Goal: Browse casually: Explore the website without a specific task or goal

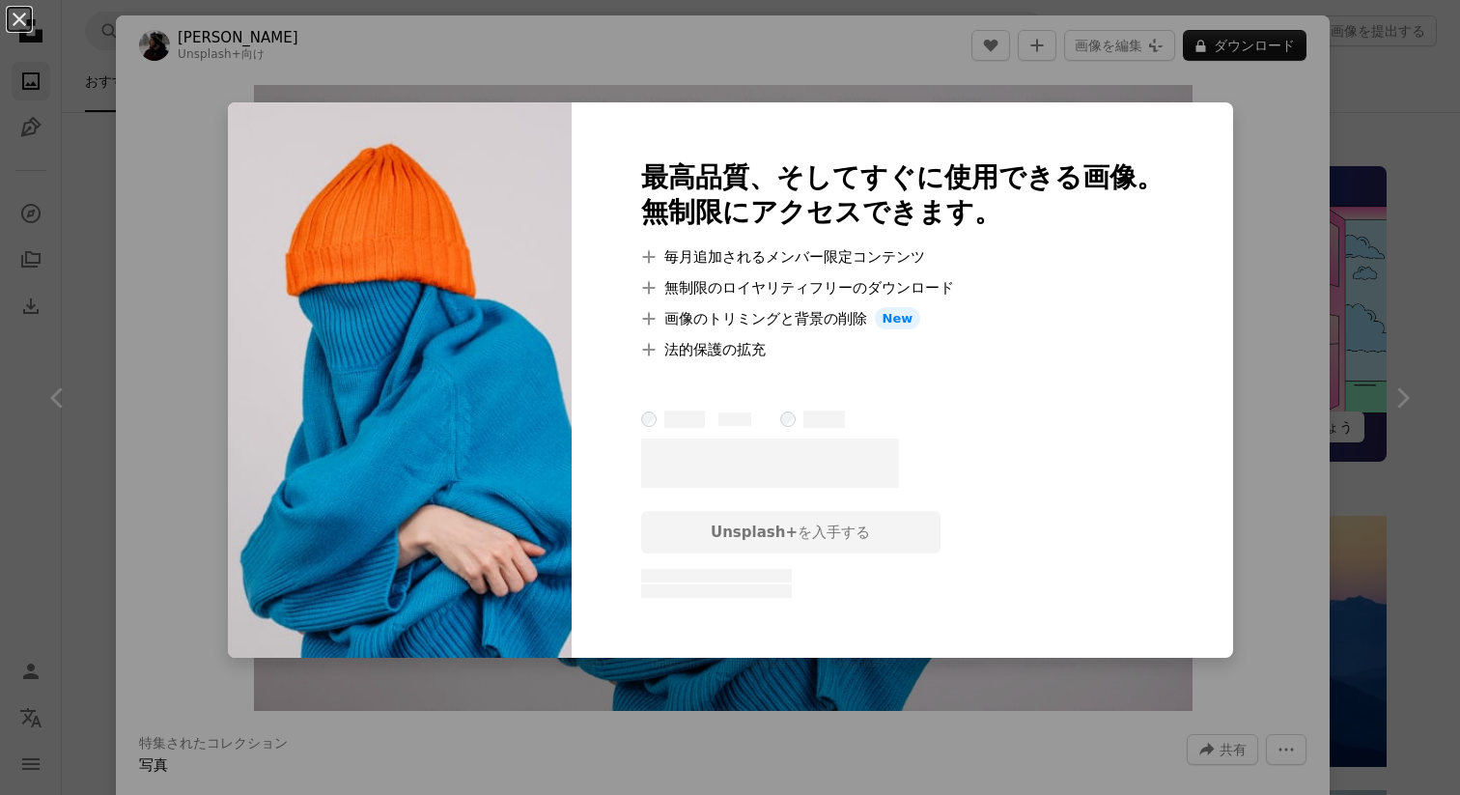
scroll to position [818, 0]
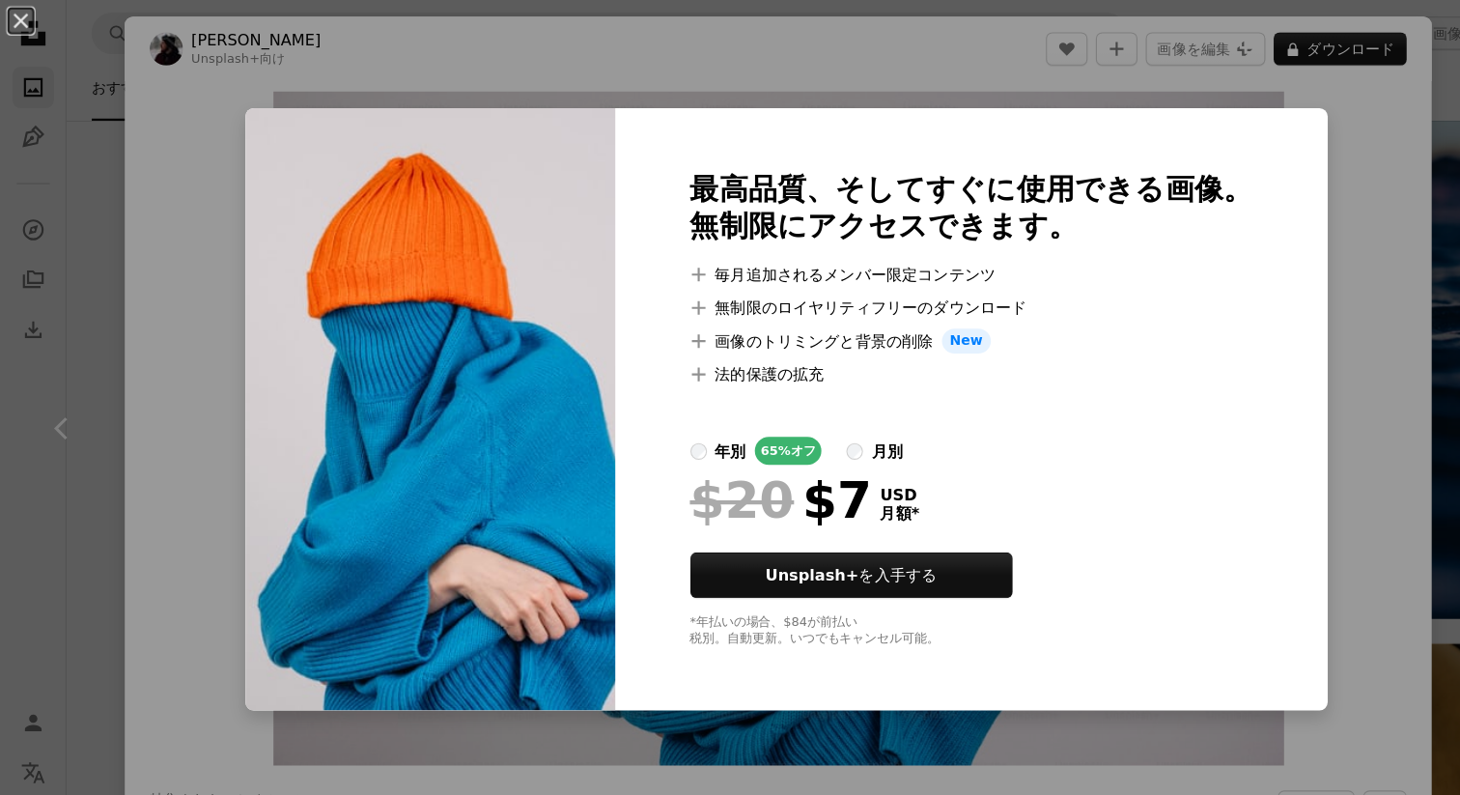
click at [788, 42] on div "An X shape 最高品質、そしてすぐに使用できる画像。 無制限にアクセスできます。 A plus sign 毎月追加されるメンバー限定コンテンツ A p…" at bounding box center [730, 397] width 1460 height 795
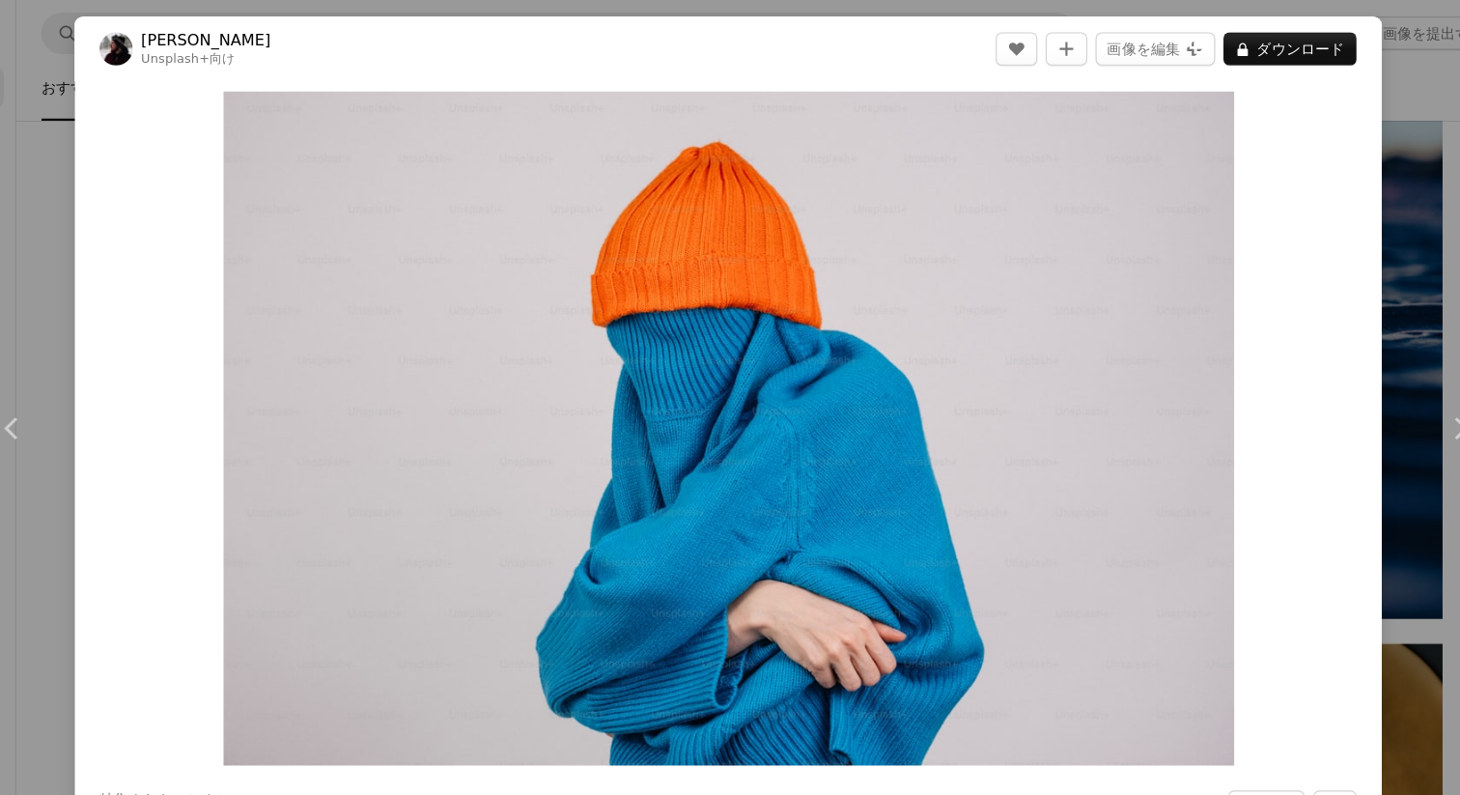
click at [1369, 80] on div "An X shape Chevron left Chevron right [PERSON_NAME] Unsplash+ 向け A heart A plus…" at bounding box center [730, 397] width 1460 height 795
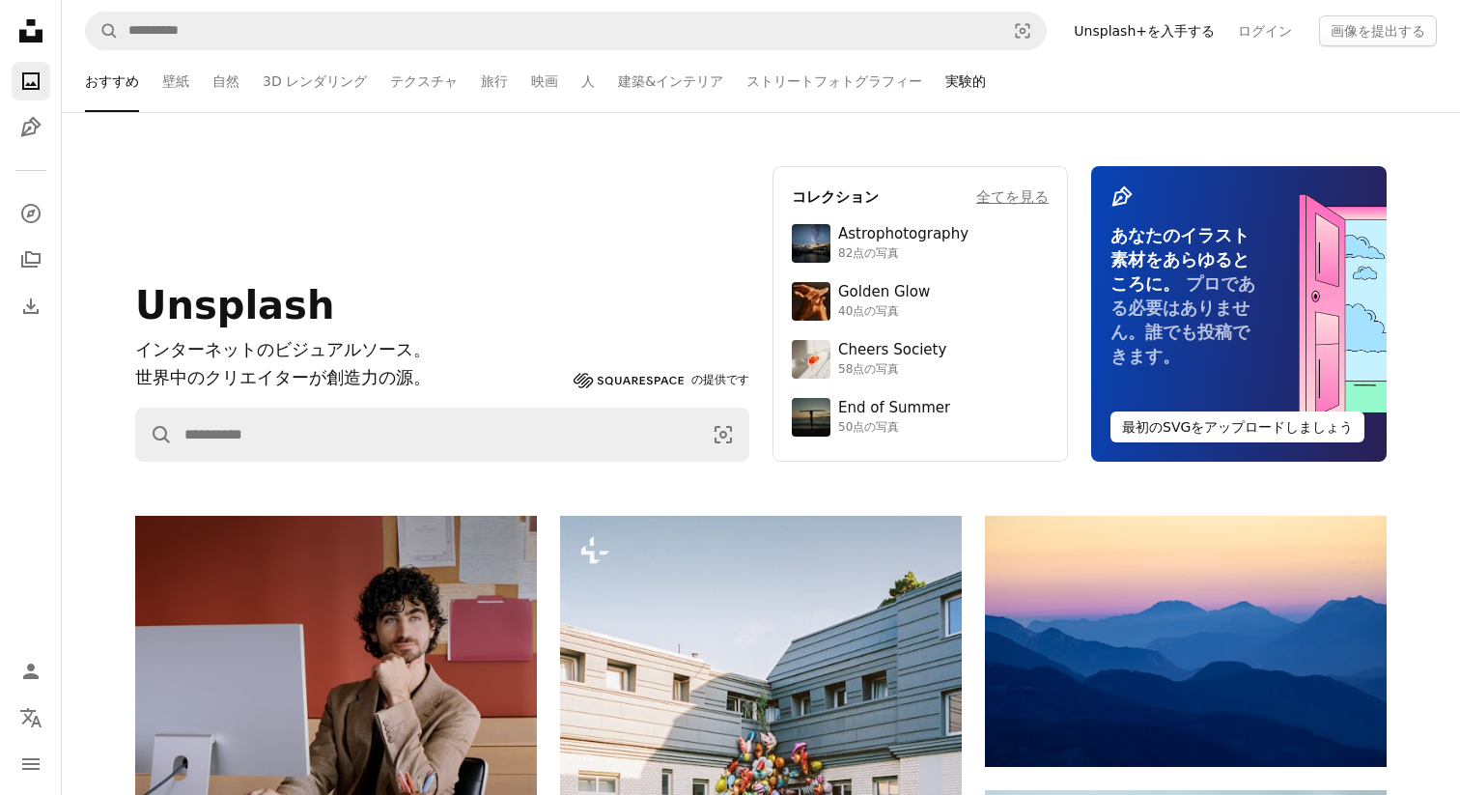
click at [965, 76] on link "実験的" at bounding box center [965, 81] width 41 height 62
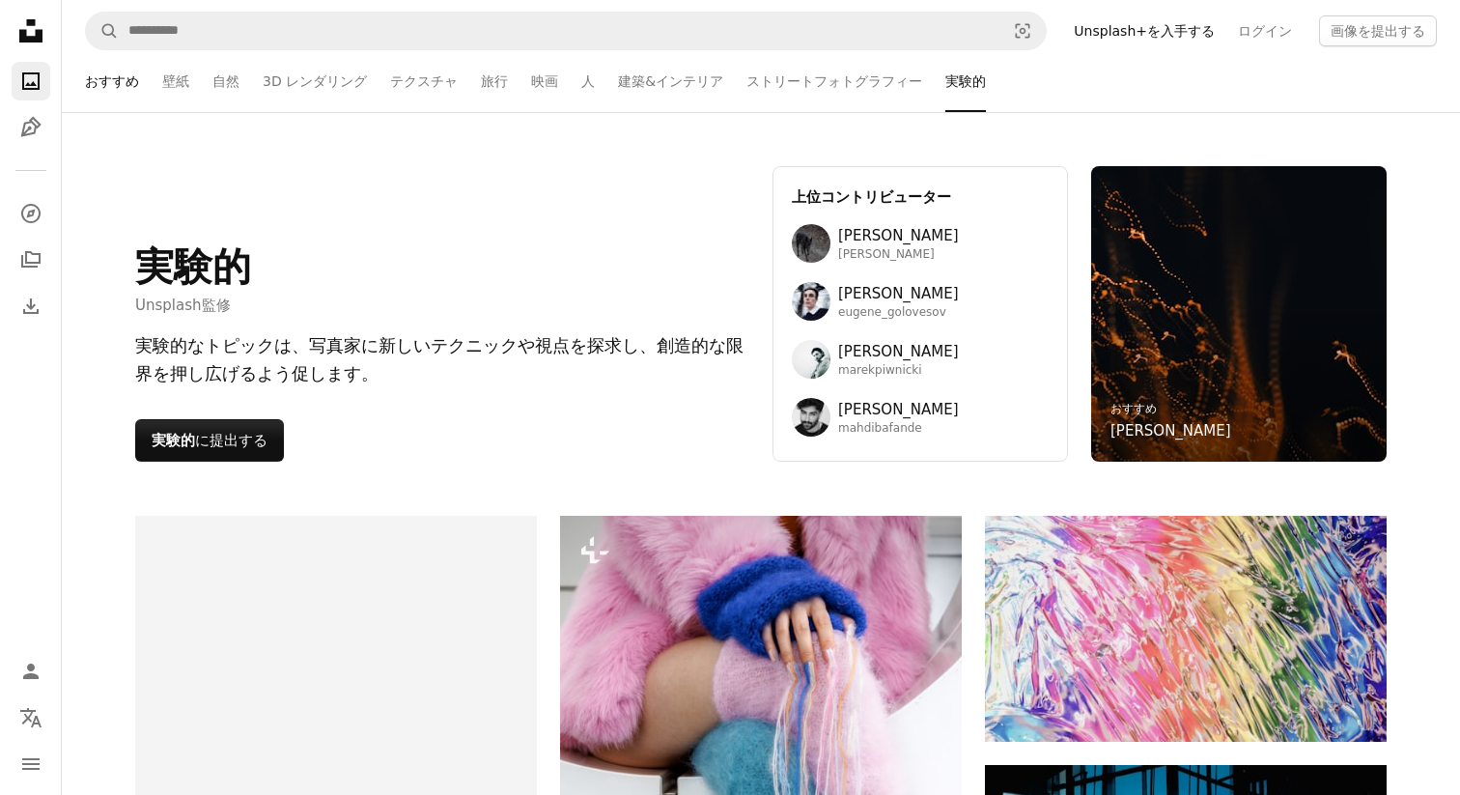
click at [124, 89] on link "おすすめ" at bounding box center [112, 81] width 54 height 62
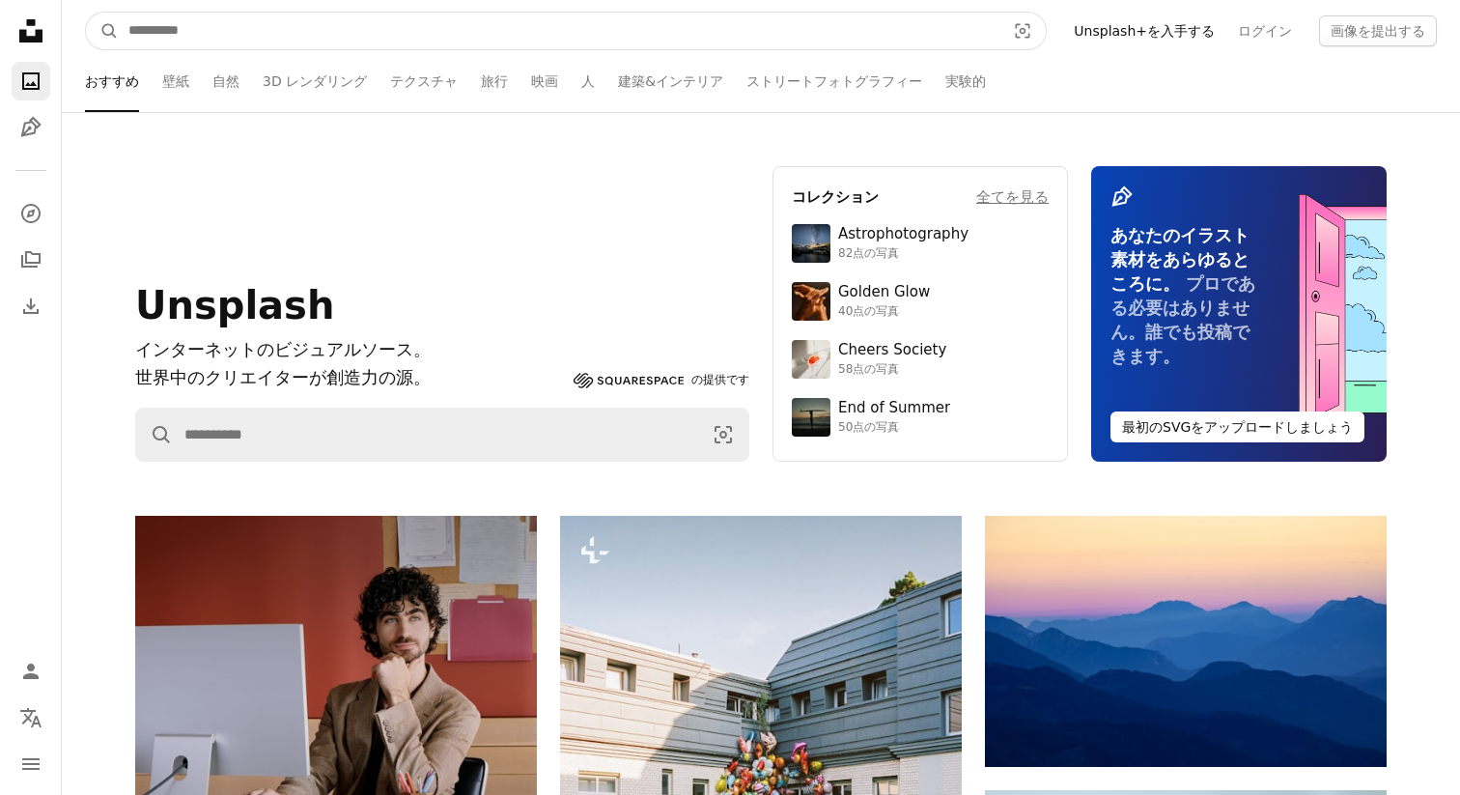
click at [380, 16] on input "サイト内でビジュアルを探す" at bounding box center [559, 31] width 881 height 37
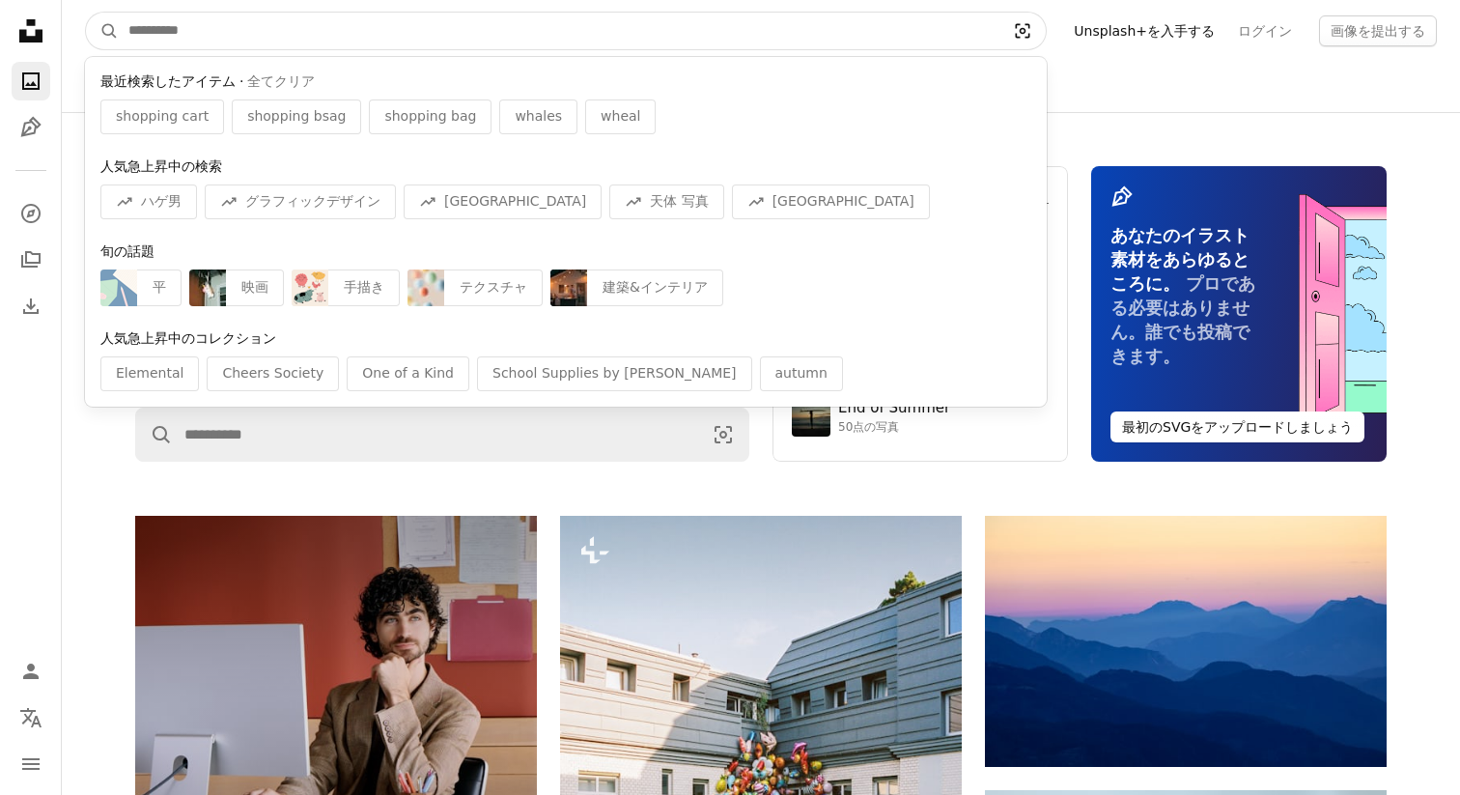
click at [1028, 34] on icon "Visual search" at bounding box center [1022, 30] width 46 height 19
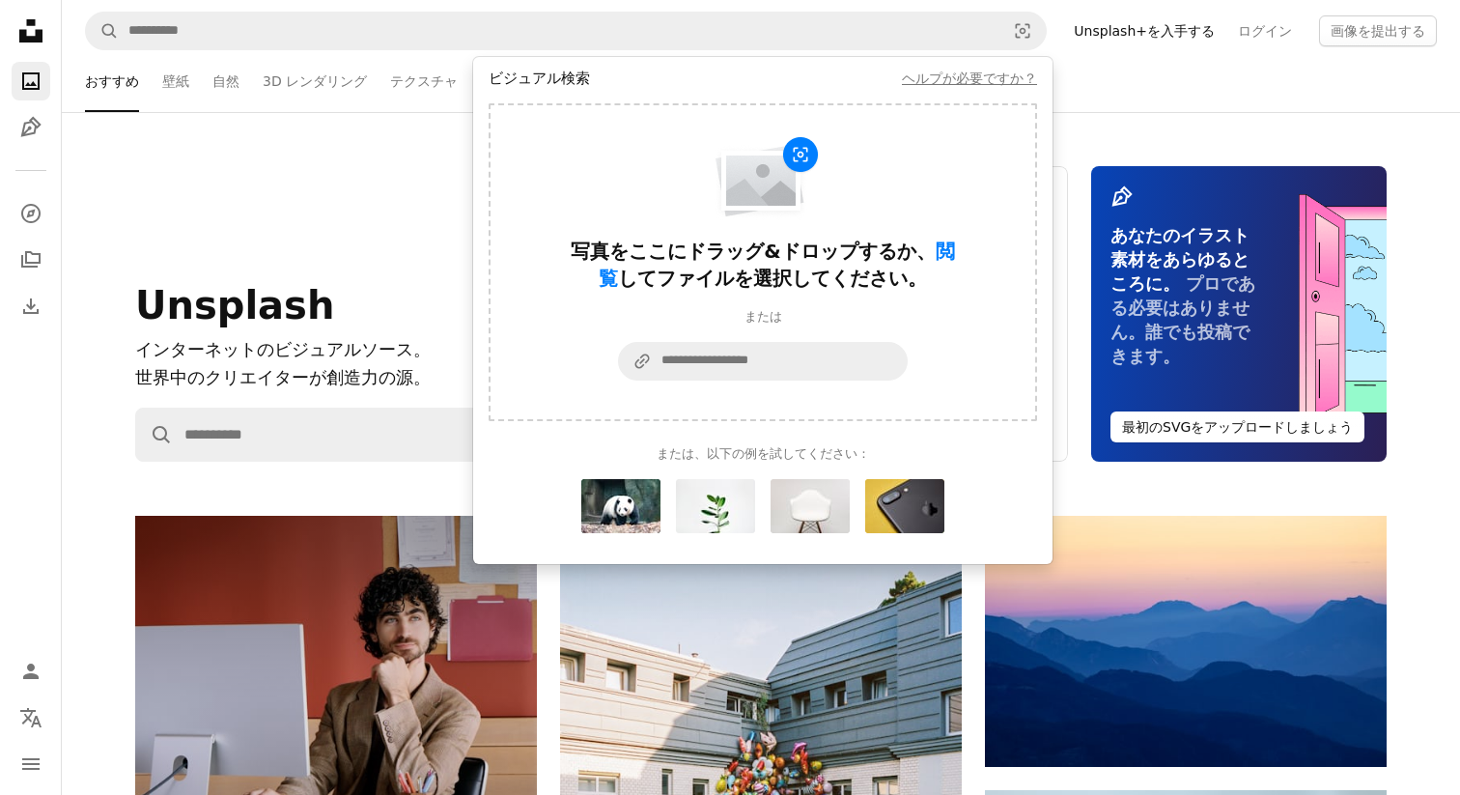
click at [1107, 73] on ul "おすすめ 壁紙 自然 3D レンダリング テクスチャ 旅行 映画 人 建築&インテリア ストリートフォトグラフィー 実験的" at bounding box center [761, 81] width 1352 height 62
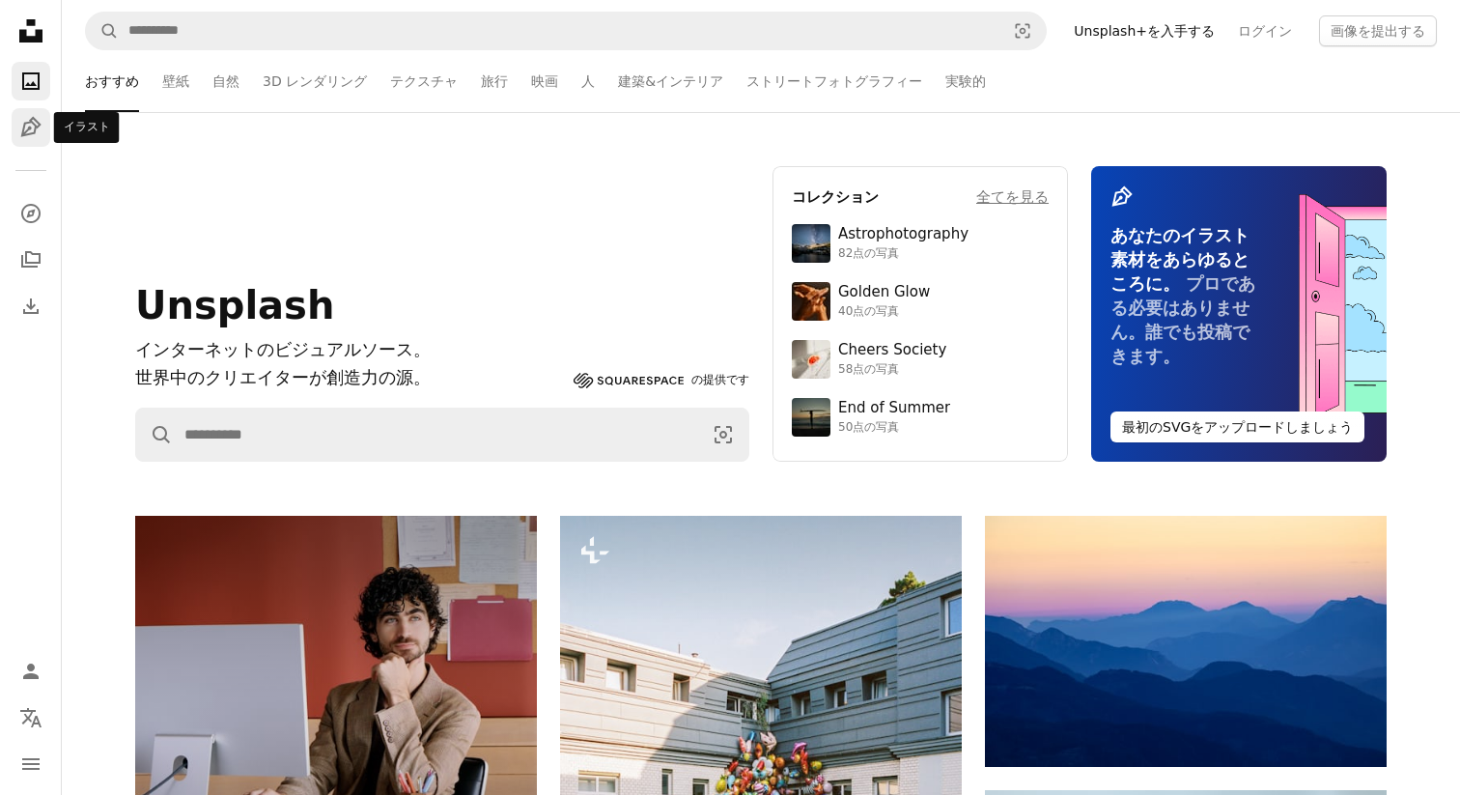
click at [22, 145] on link "Pen Tool" at bounding box center [31, 127] width 39 height 39
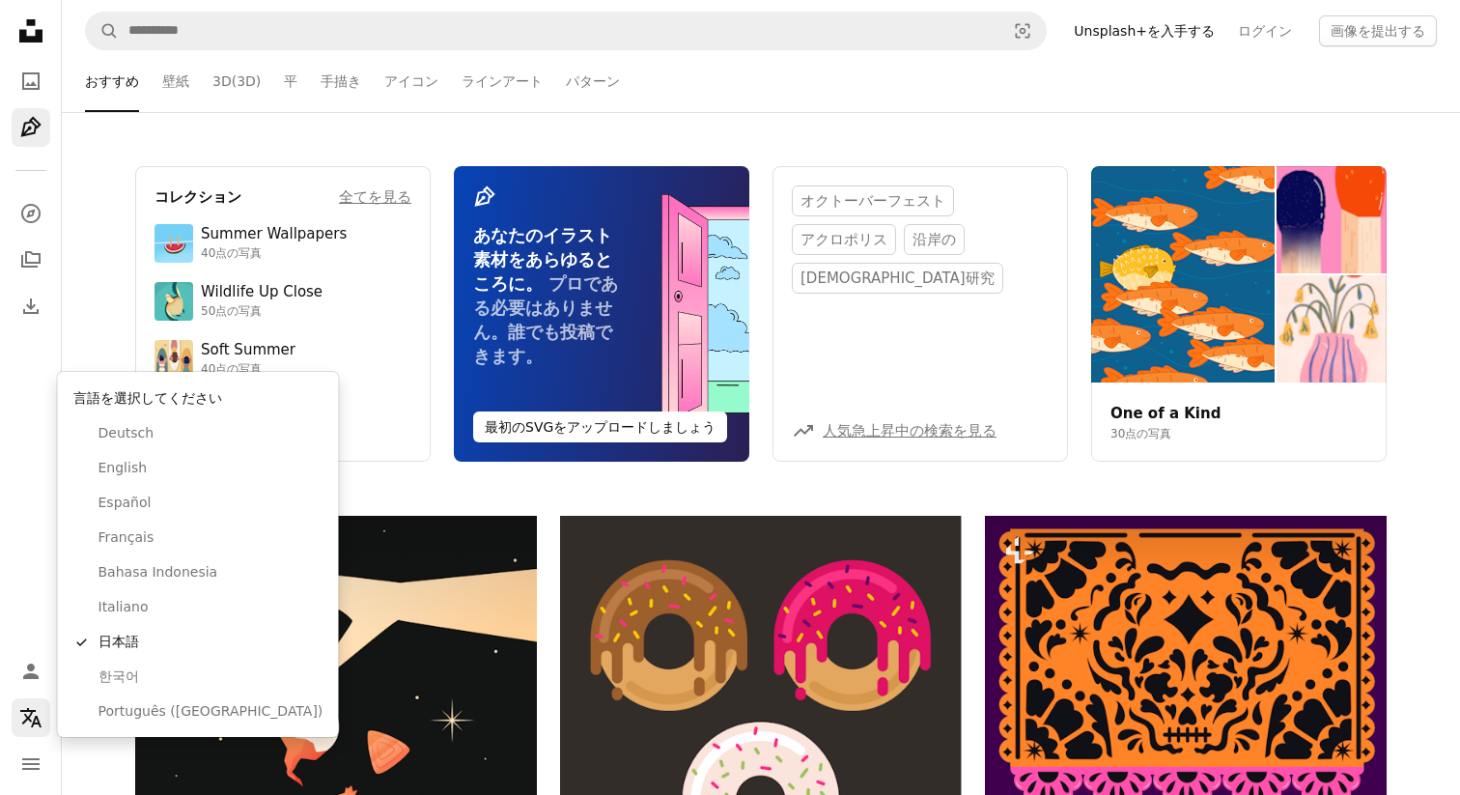
click at [34, 714] on icon "Localization icon" at bounding box center [30, 717] width 23 height 23
drag, startPoint x: 135, startPoint y: 493, endPoint x: 137, endPoint y: 467, distance: 26.1
click at [137, 467] on div "Deutsch English Español Français Bahasa Indonesia Italiano A checkmark 日本語 한국어 …" at bounding box center [199, 572] width 266 height 313
click at [137, 467] on span "English" at bounding box center [210, 468] width 225 height 19
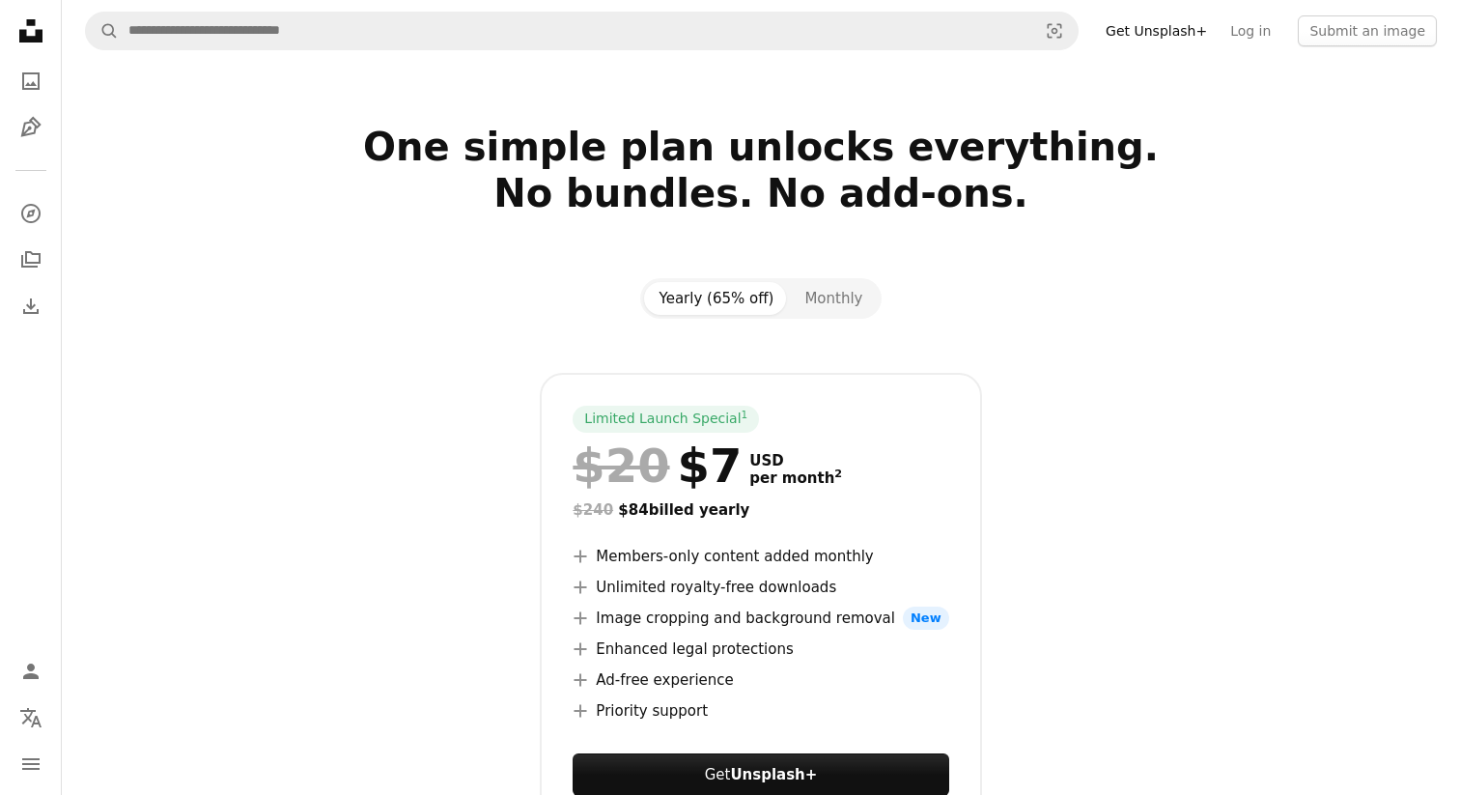
click at [196, 68] on div at bounding box center [761, 93] width 1398 height 62
click at [178, 55] on nav "A magnifying glass Visual search Get Unsplash+ Log in Submit an image" at bounding box center [761, 31] width 1398 height 62
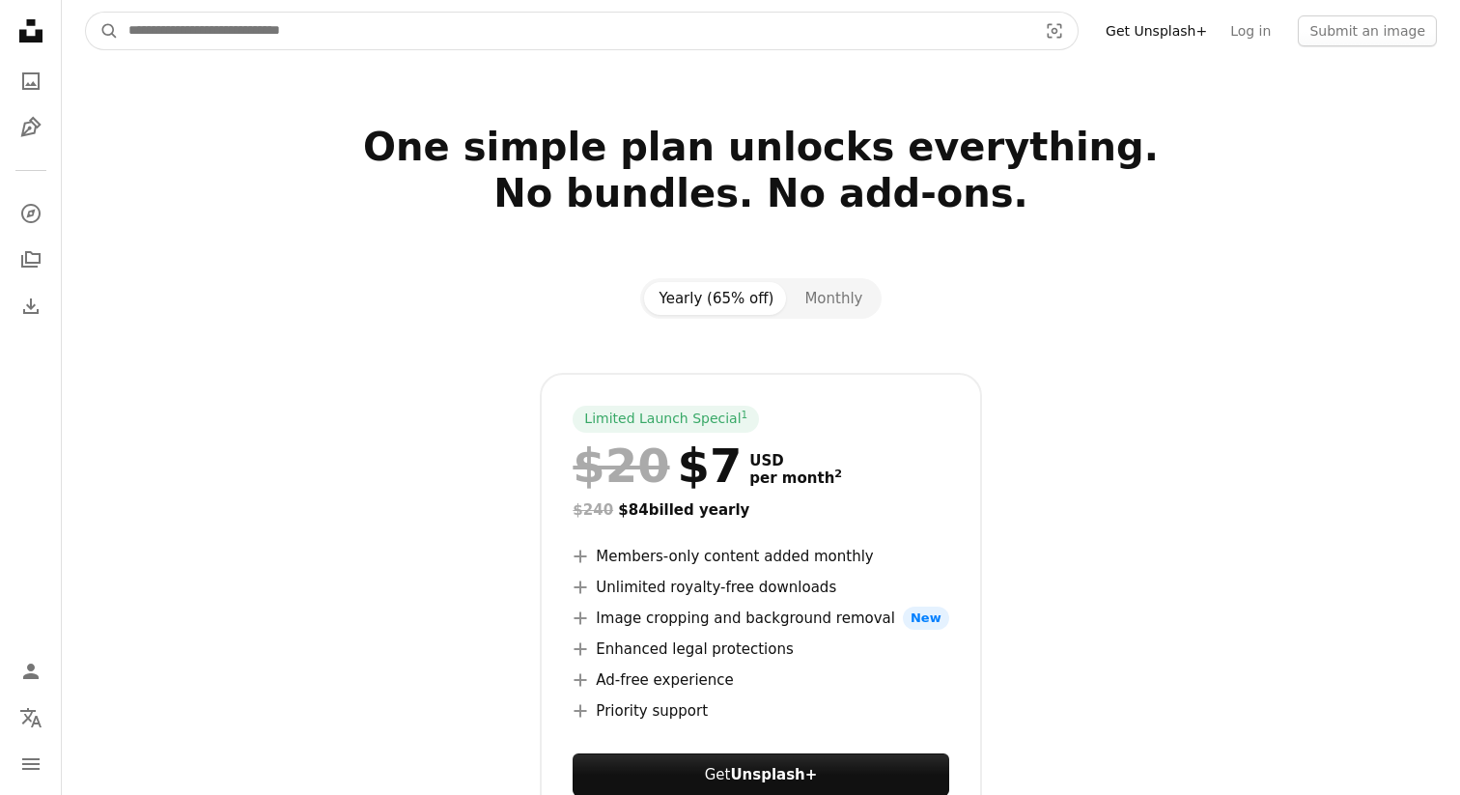
click at [174, 42] on input "Find visuals sitewide" at bounding box center [575, 31] width 913 height 37
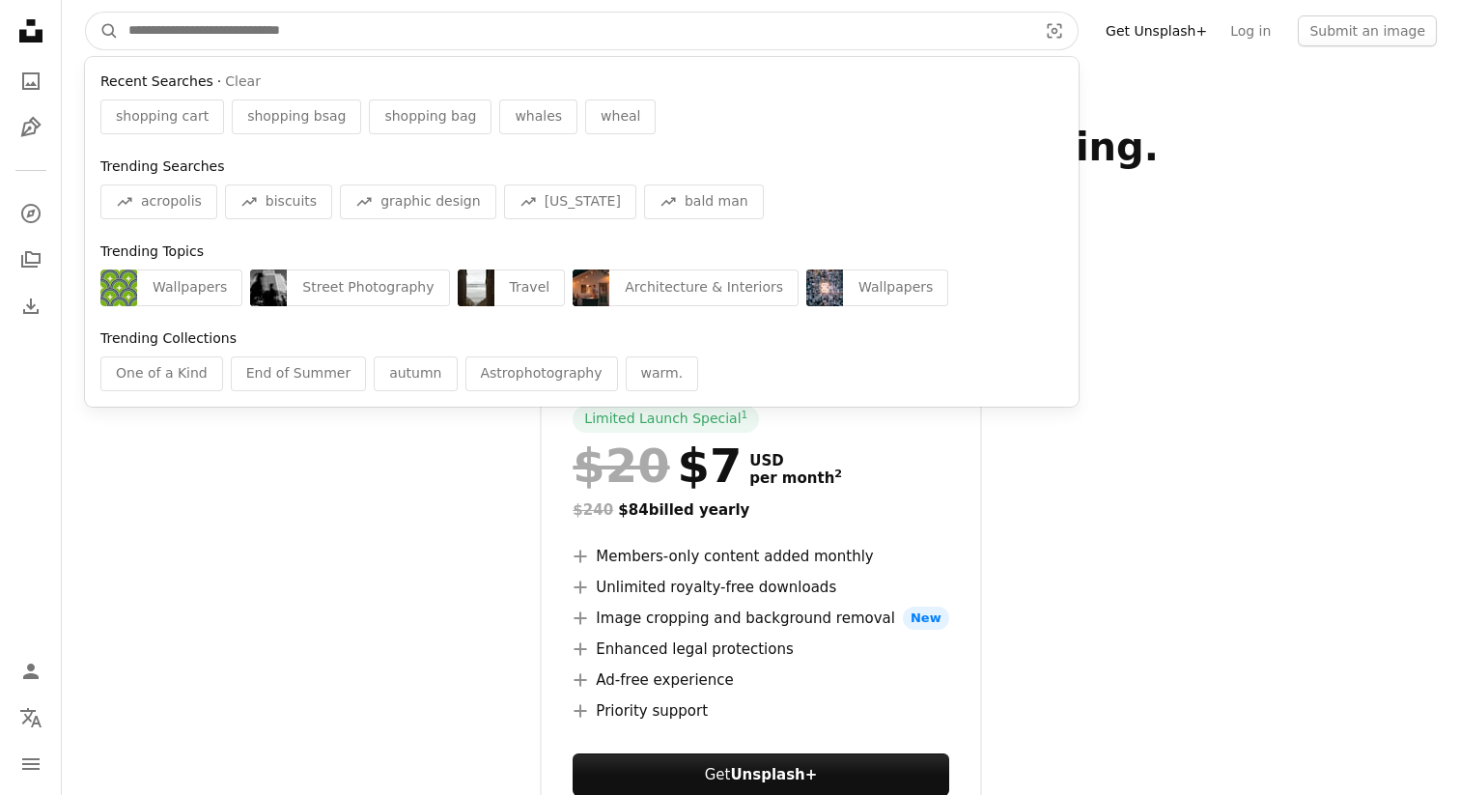
click at [213, 26] on input "Find visuals sitewide" at bounding box center [575, 31] width 913 height 37
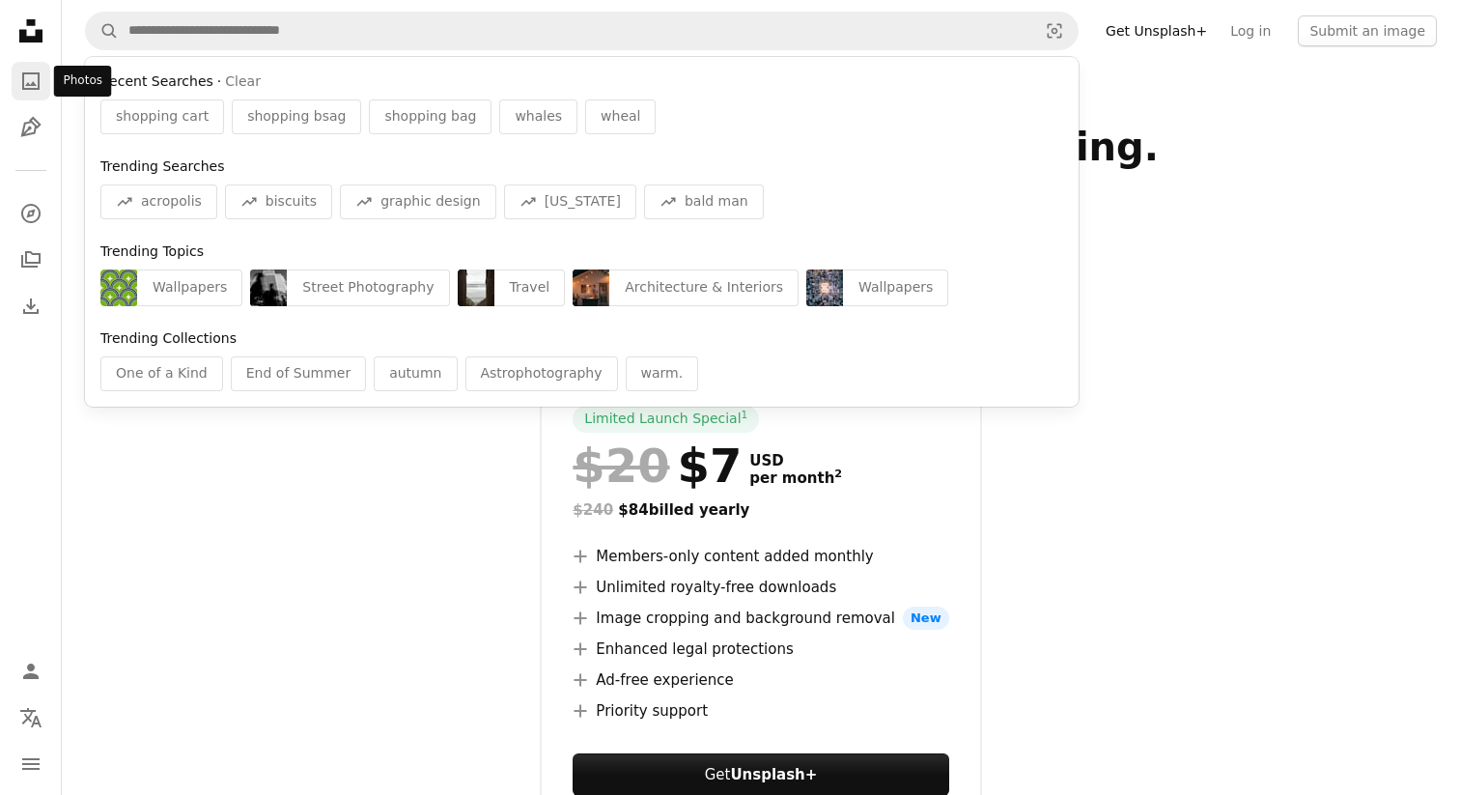
click at [44, 99] on link "A photo" at bounding box center [31, 81] width 39 height 39
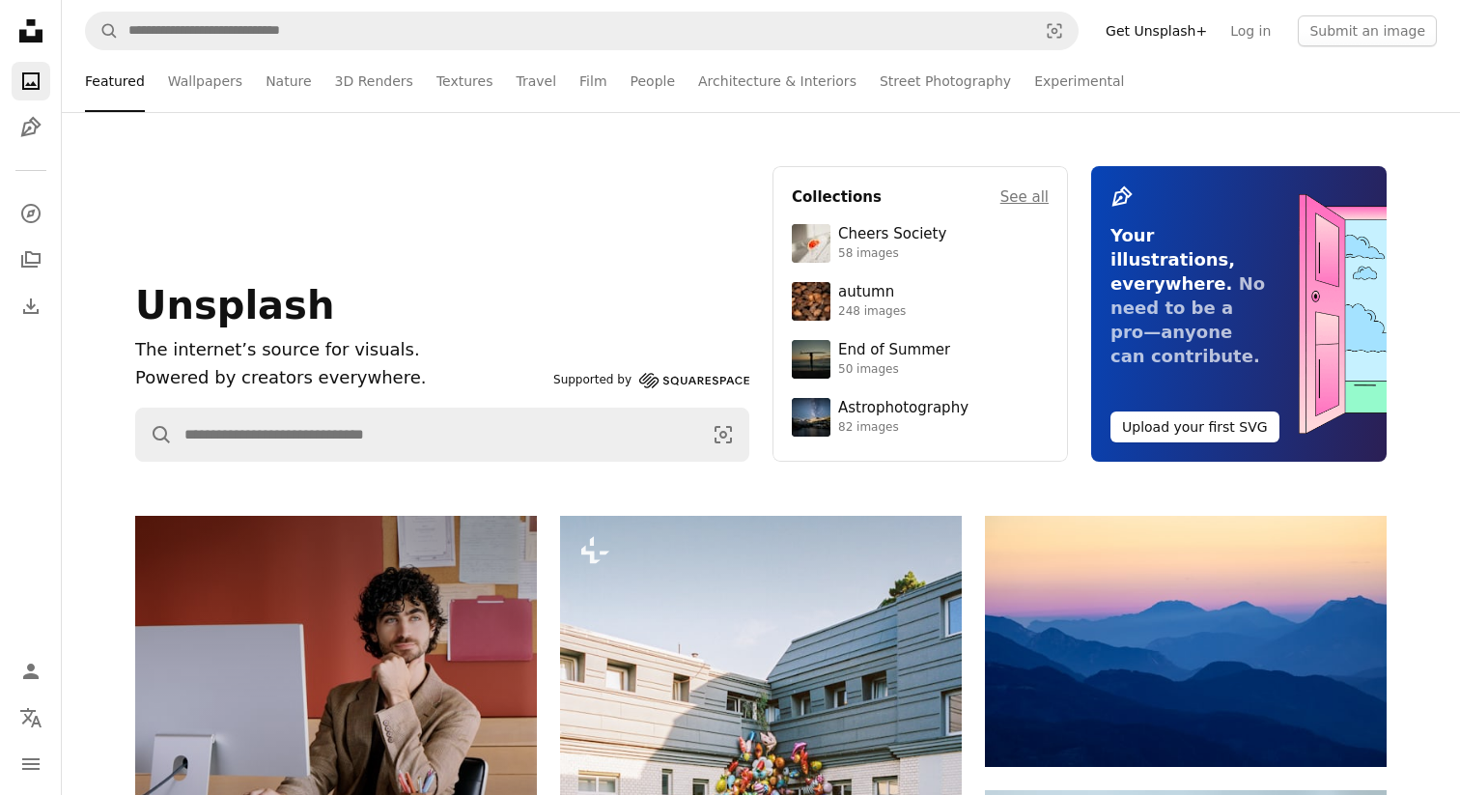
click at [28, 32] on icon "Unsplash logo Unsplash Home" at bounding box center [31, 31] width 39 height 39
click at [27, 64] on link "A photo" at bounding box center [31, 81] width 39 height 39
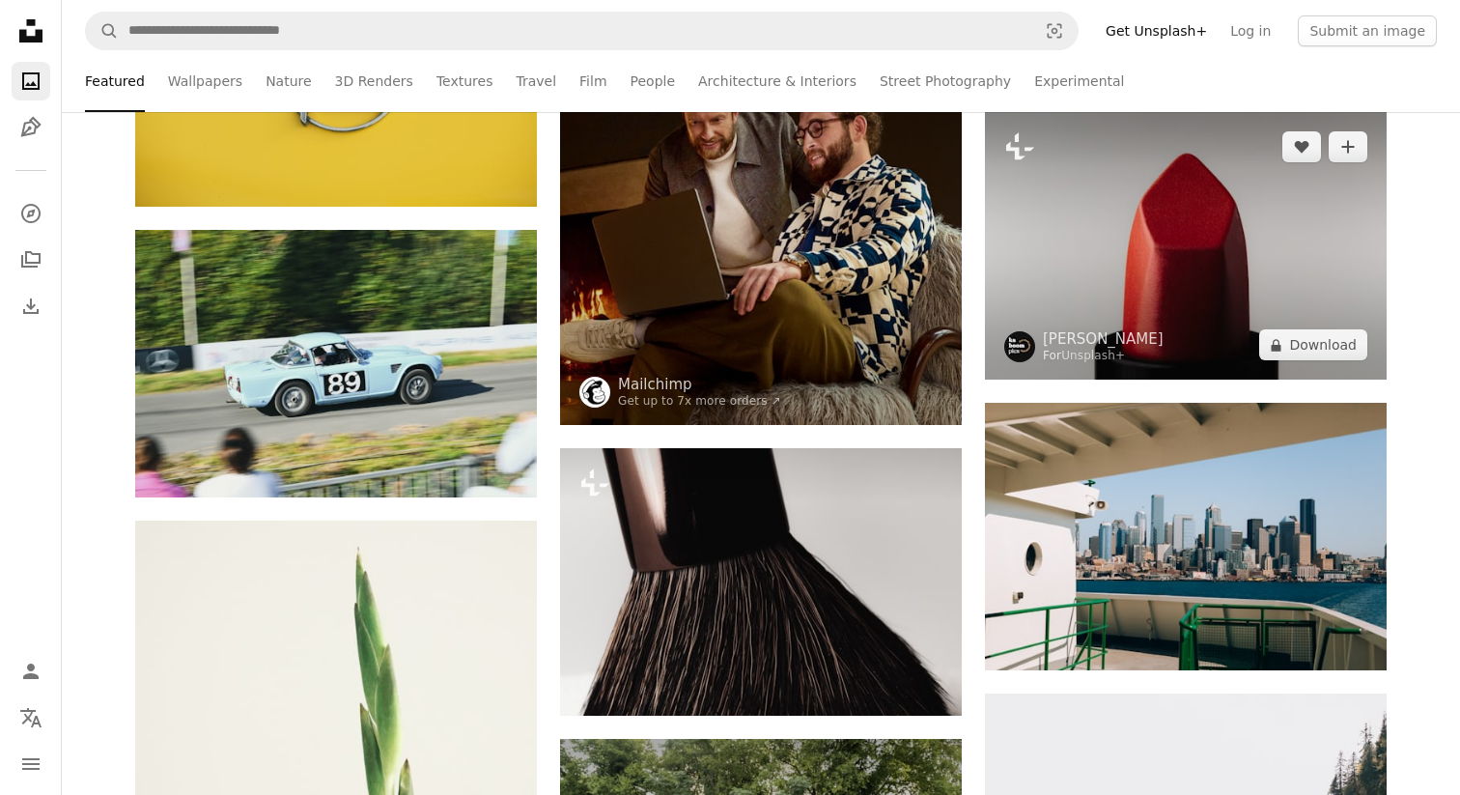
scroll to position [7958, 0]
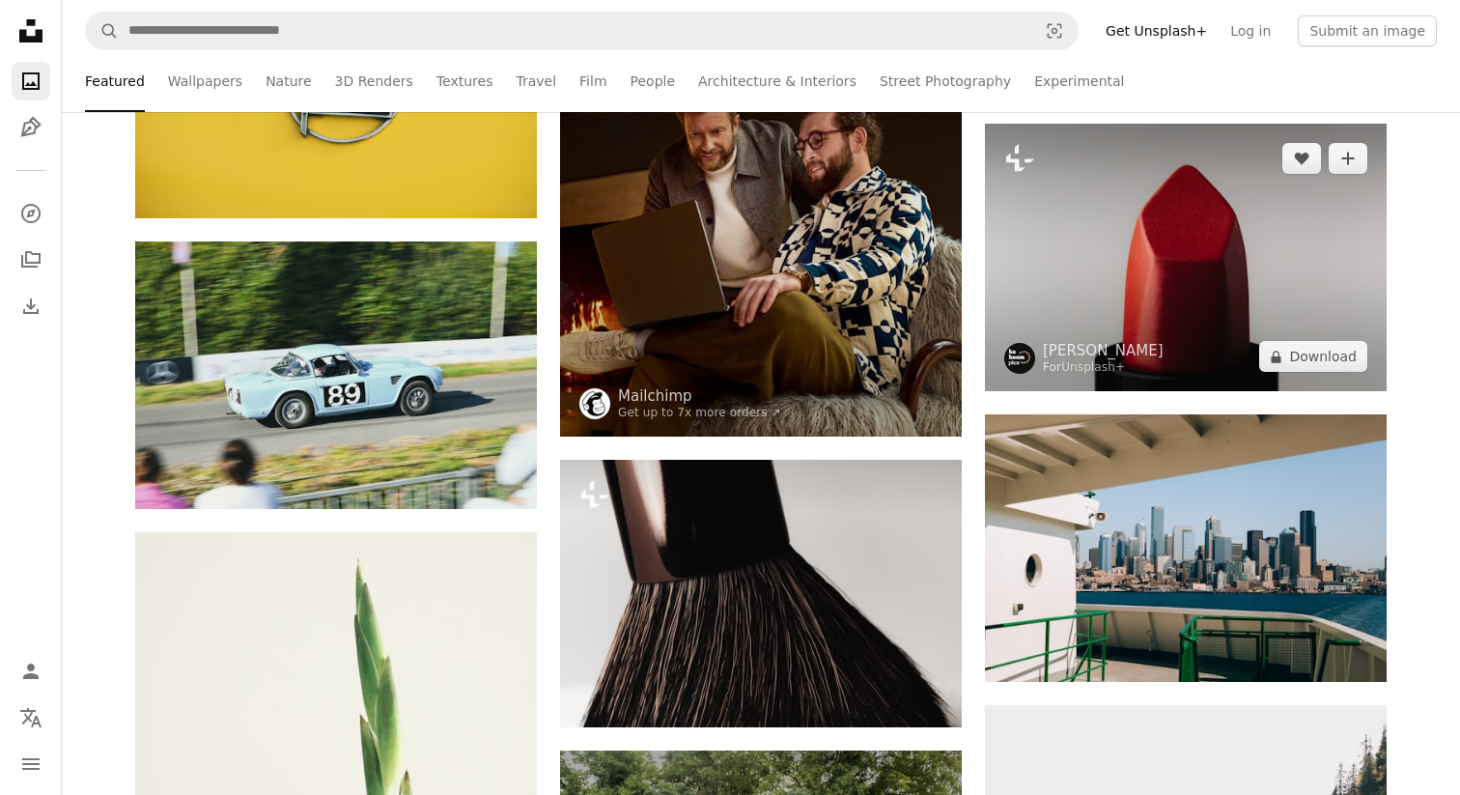
click at [1133, 264] on img at bounding box center [1186, 257] width 402 height 267
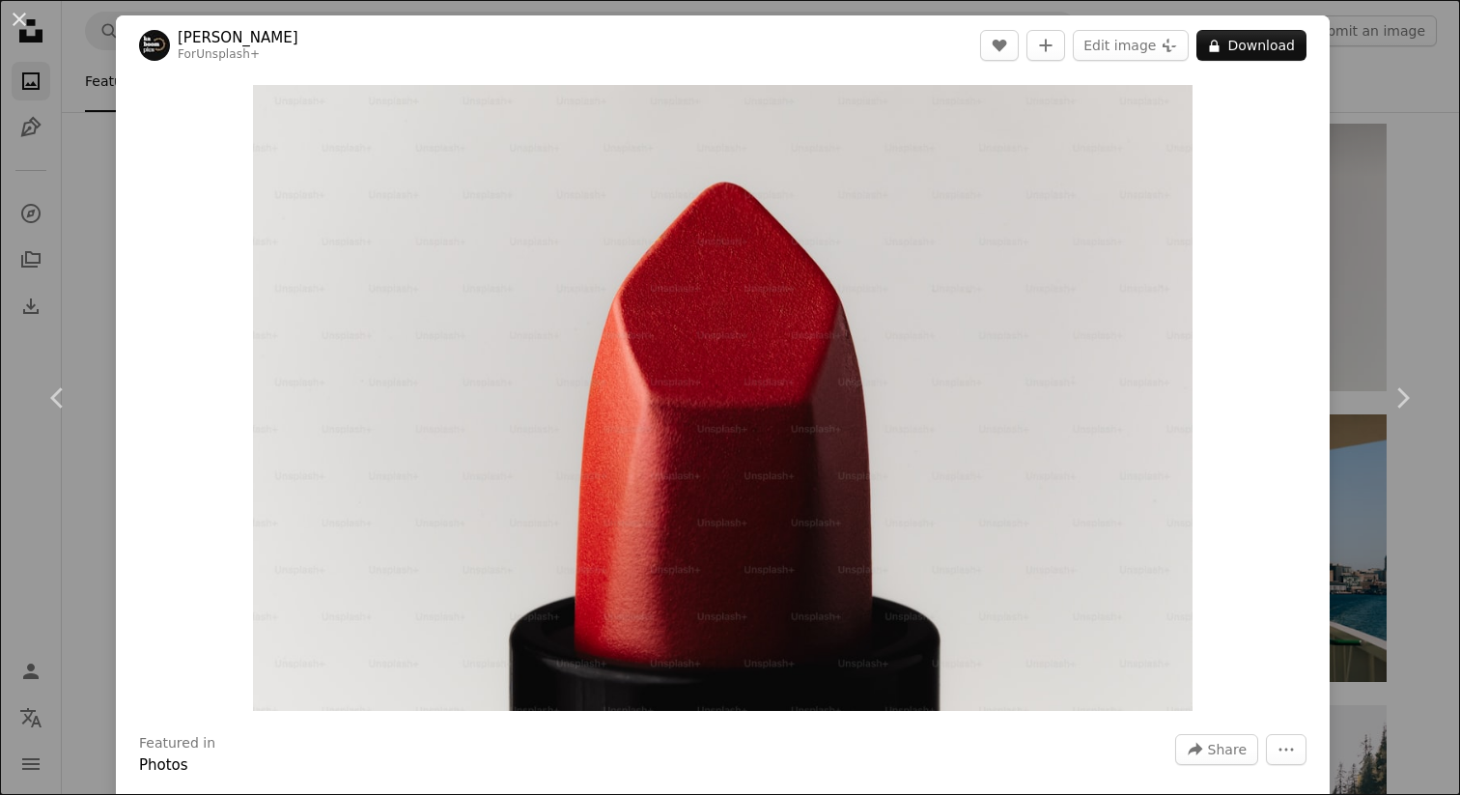
click at [1419, 189] on div "An X shape Chevron left Chevron right Karolina Grabowska For Unsplash+ A heart …" at bounding box center [730, 397] width 1460 height 795
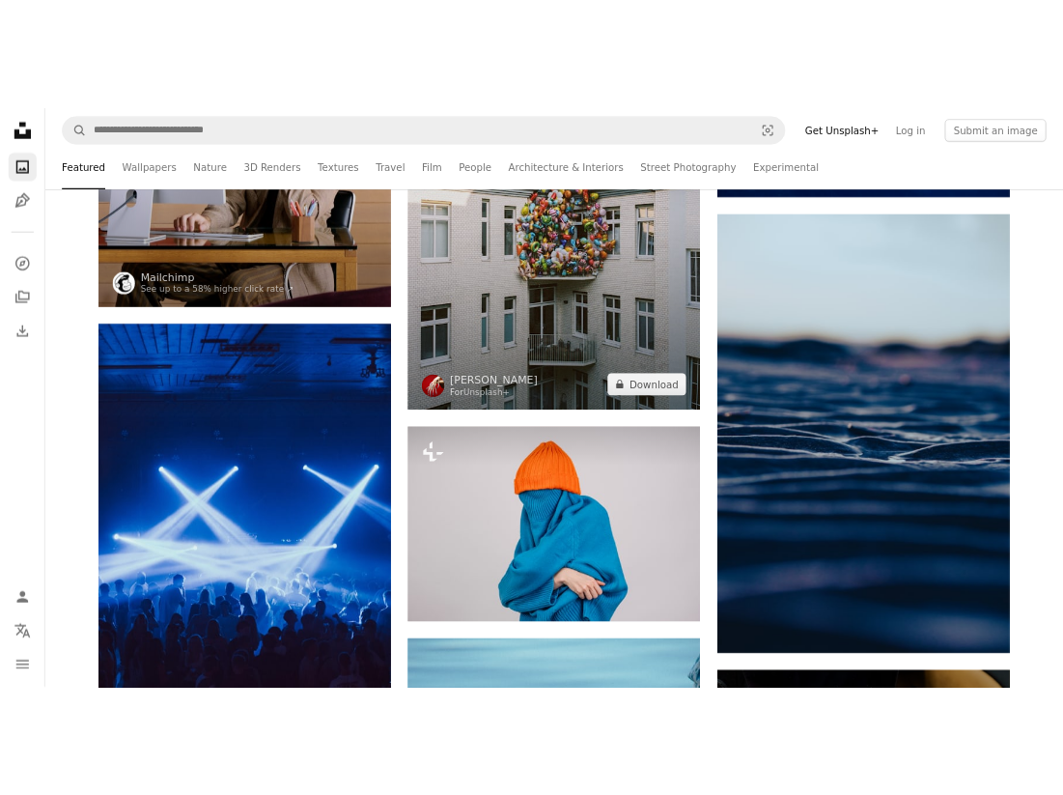
scroll to position [808, 0]
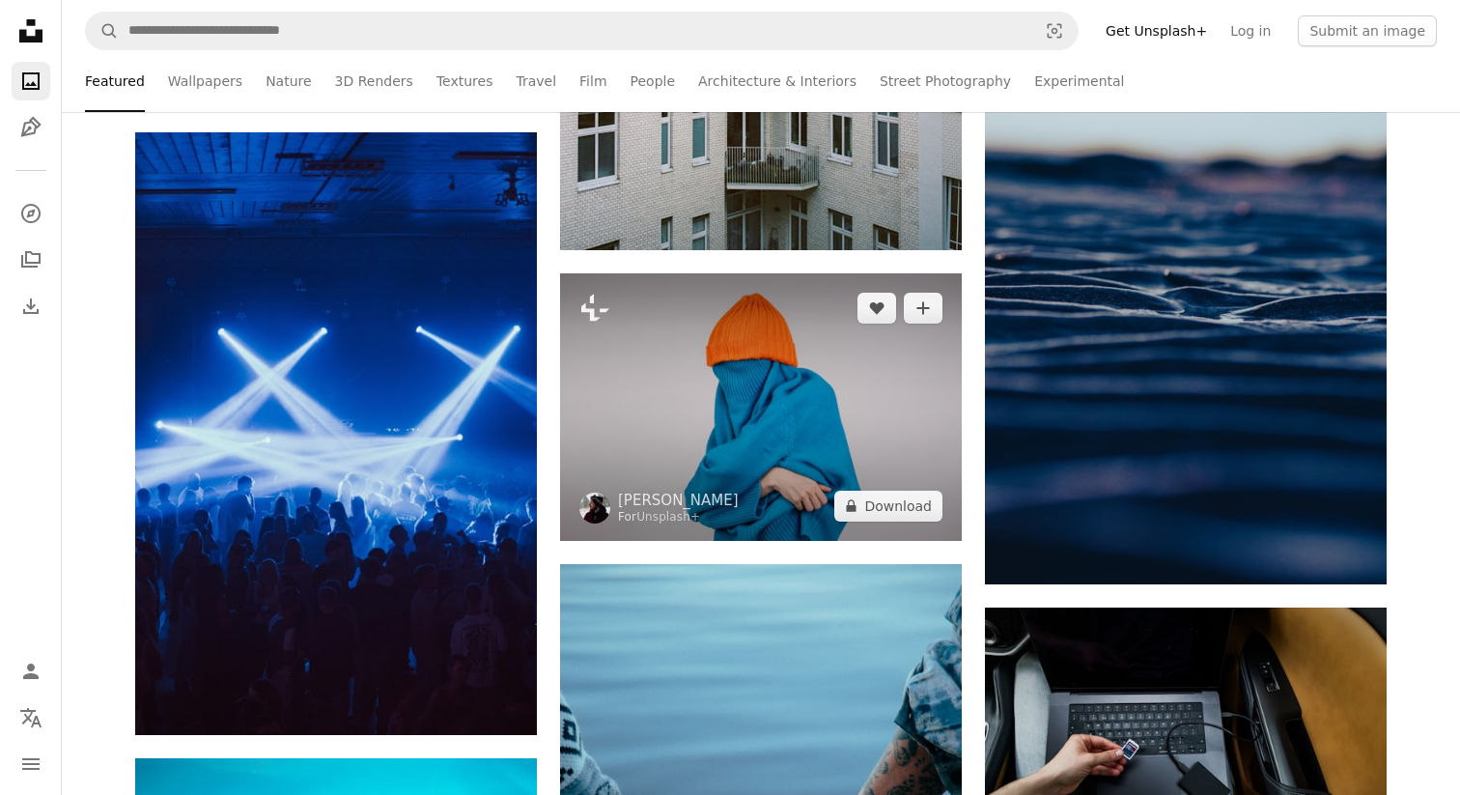
click at [786, 446] on img at bounding box center [761, 406] width 402 height 267
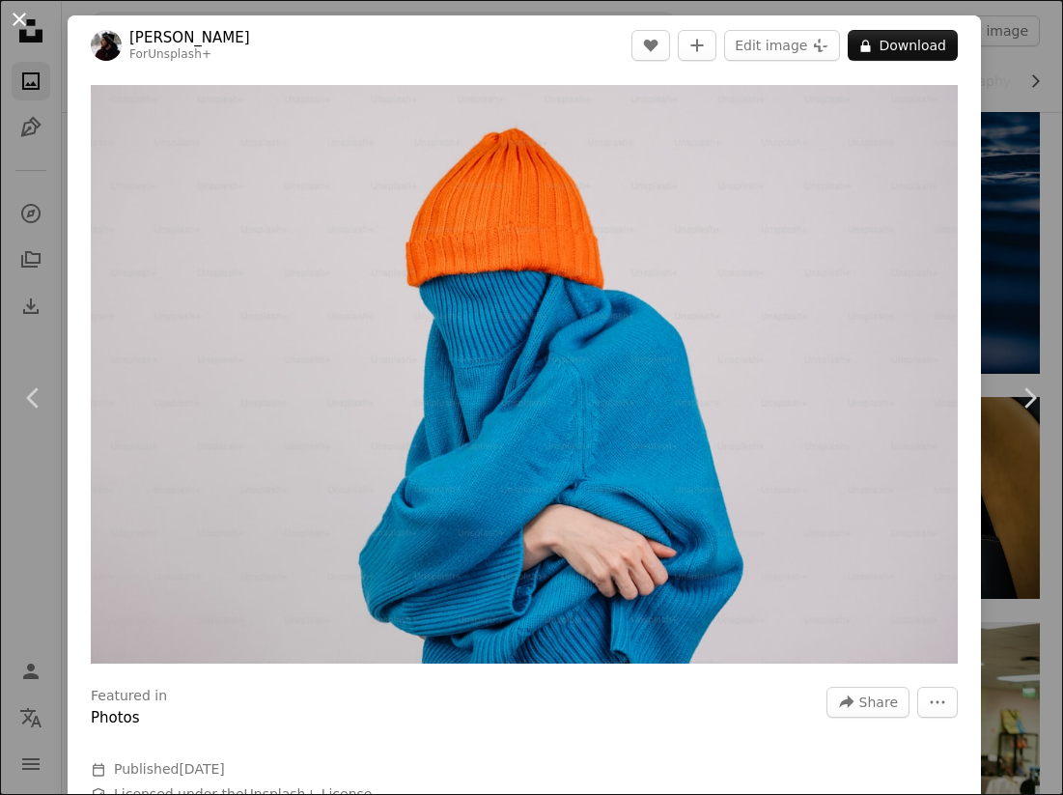
click at [26, 28] on button "An X shape" at bounding box center [19, 19] width 23 height 23
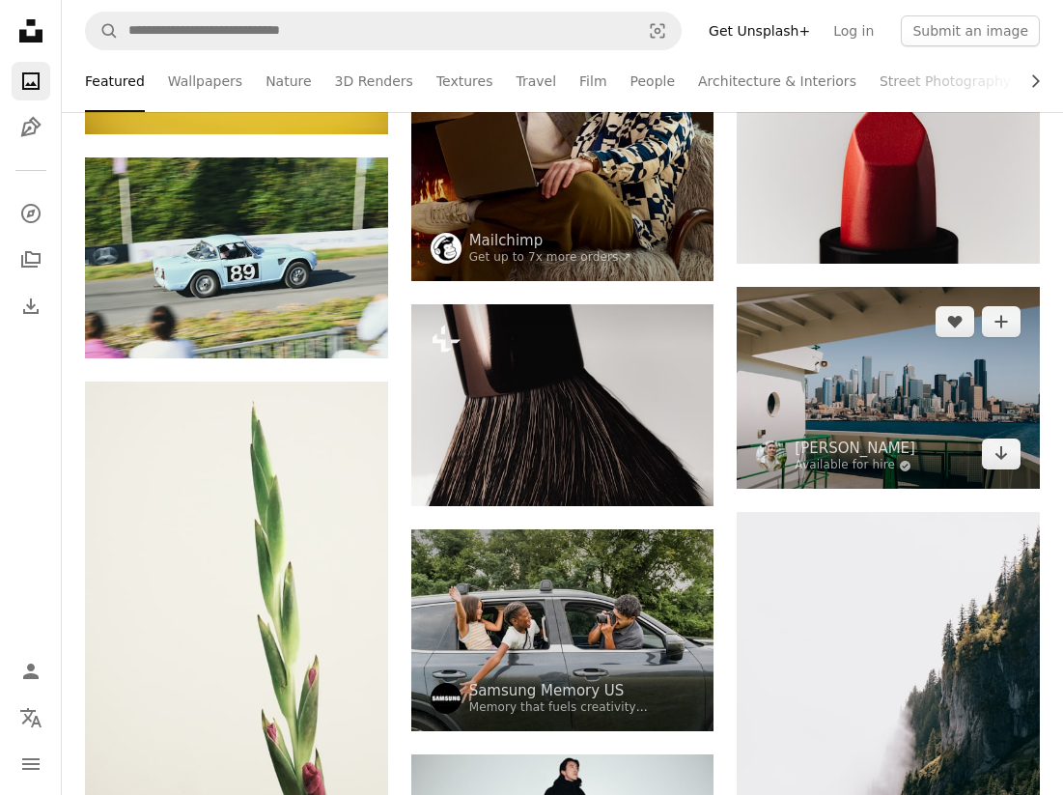
scroll to position [6248, 0]
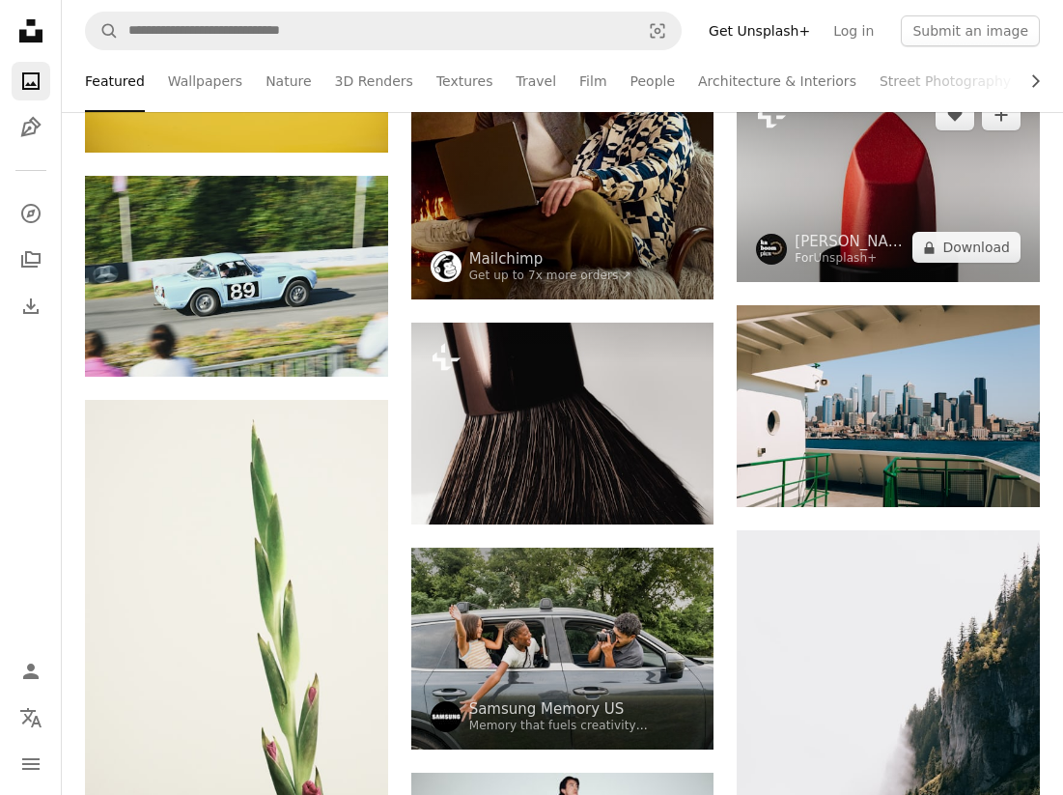
click at [843, 209] on img at bounding box center [888, 181] width 303 height 202
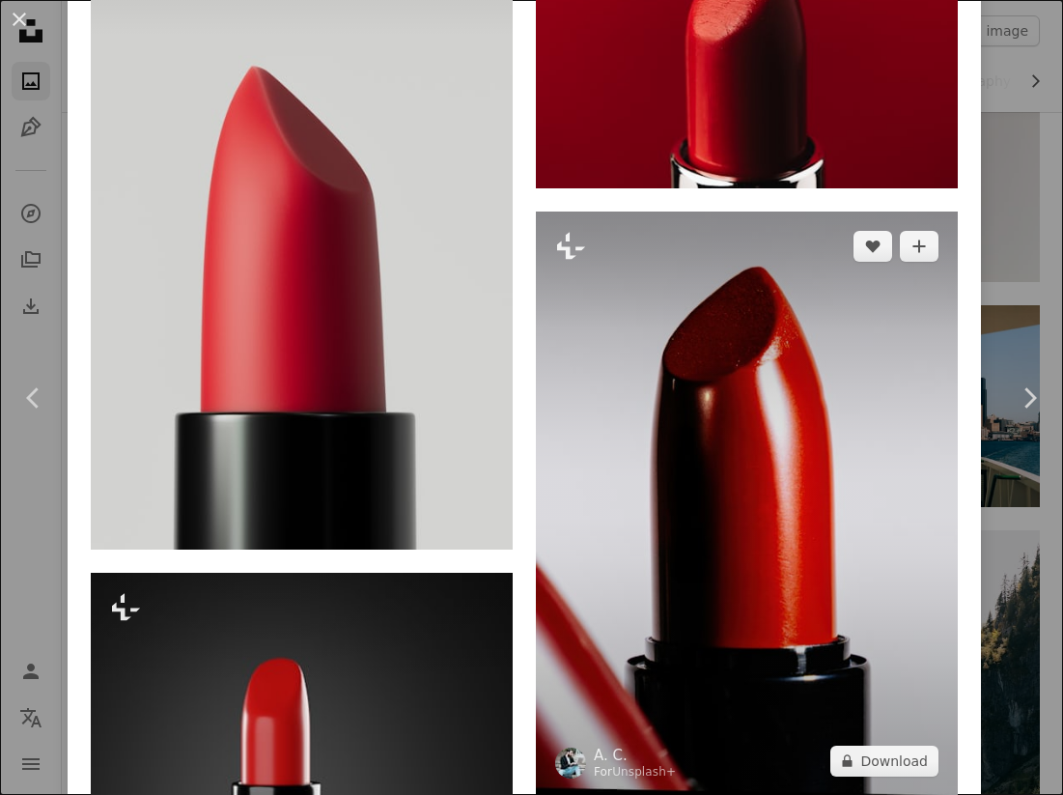
scroll to position [1790, 0]
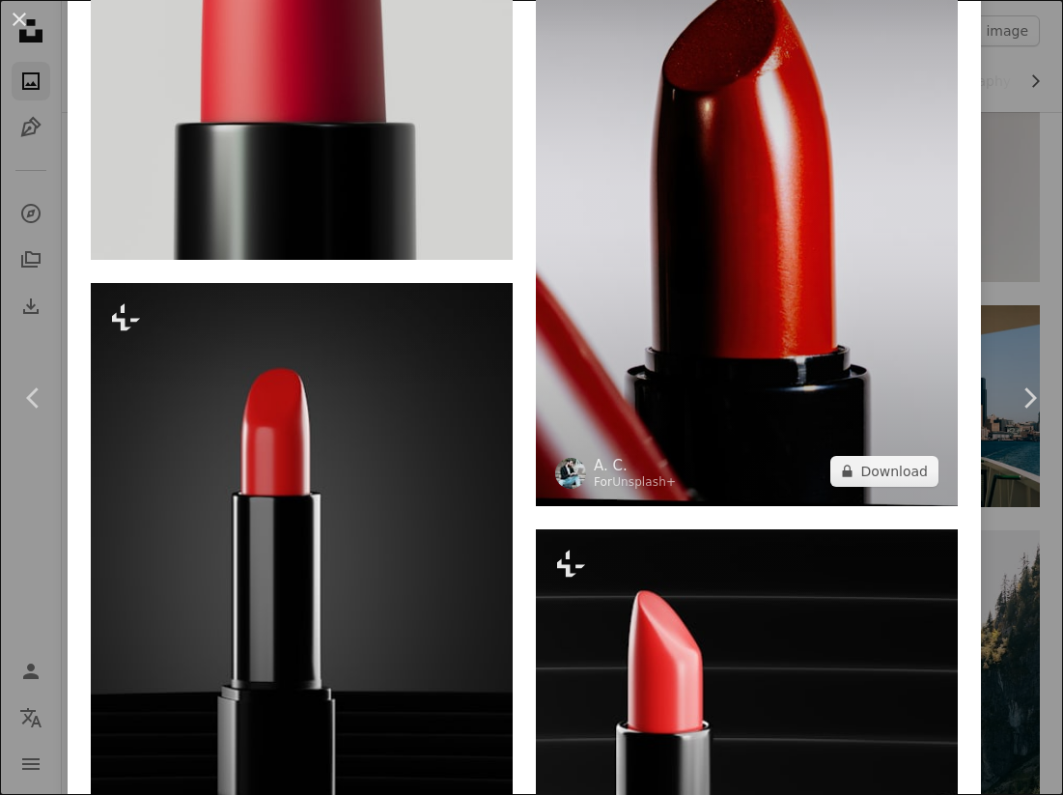
click at [715, 299] on img at bounding box center [747, 214] width 422 height 584
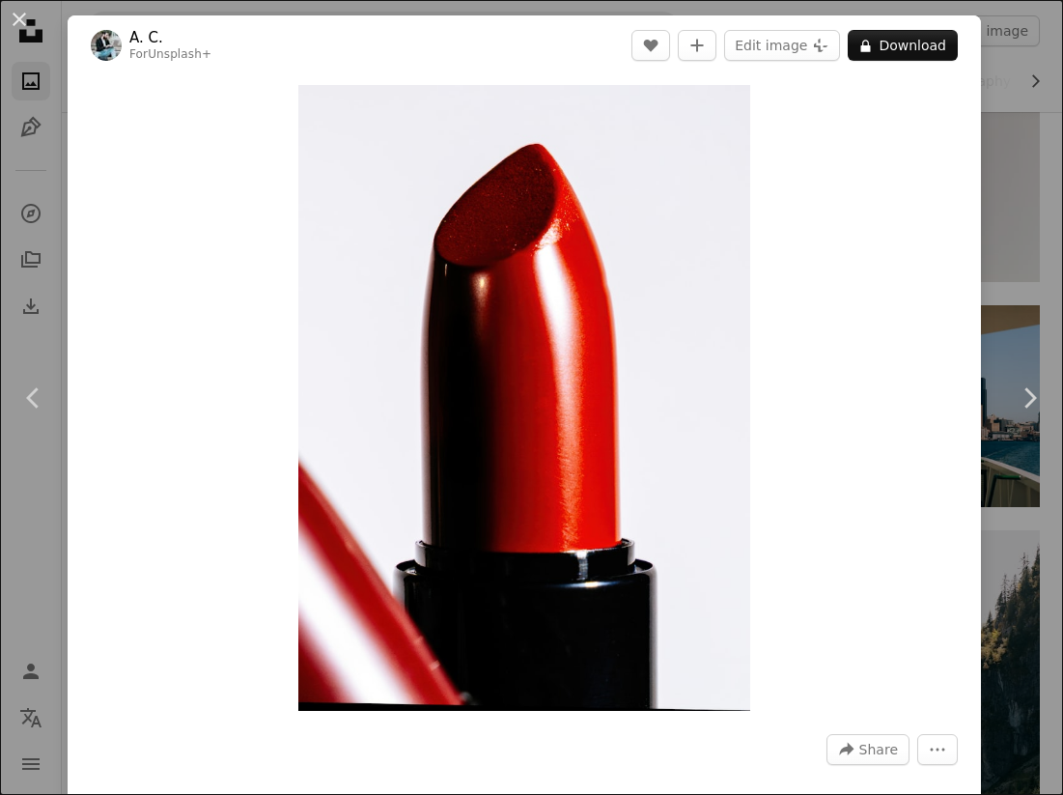
click at [1031, 73] on div "An X shape Chevron left Chevron right A. C. For Unsplash+ A heart A plus sign E…" at bounding box center [531, 397] width 1063 height 795
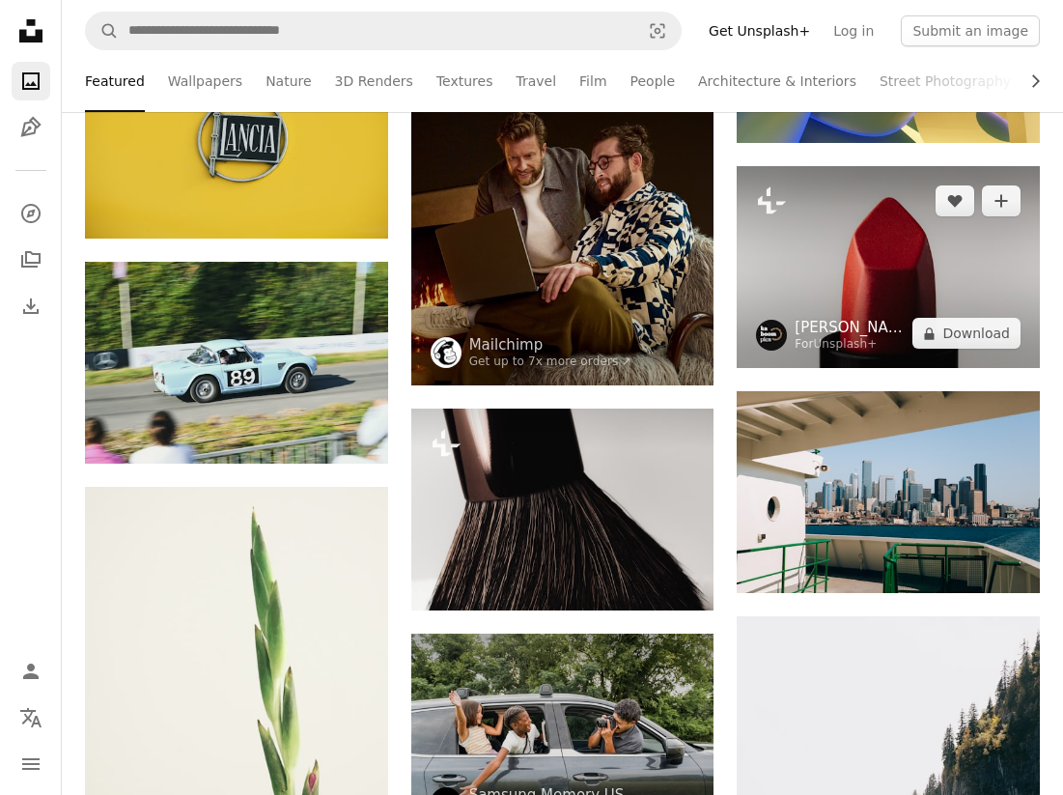
scroll to position [6163, 0]
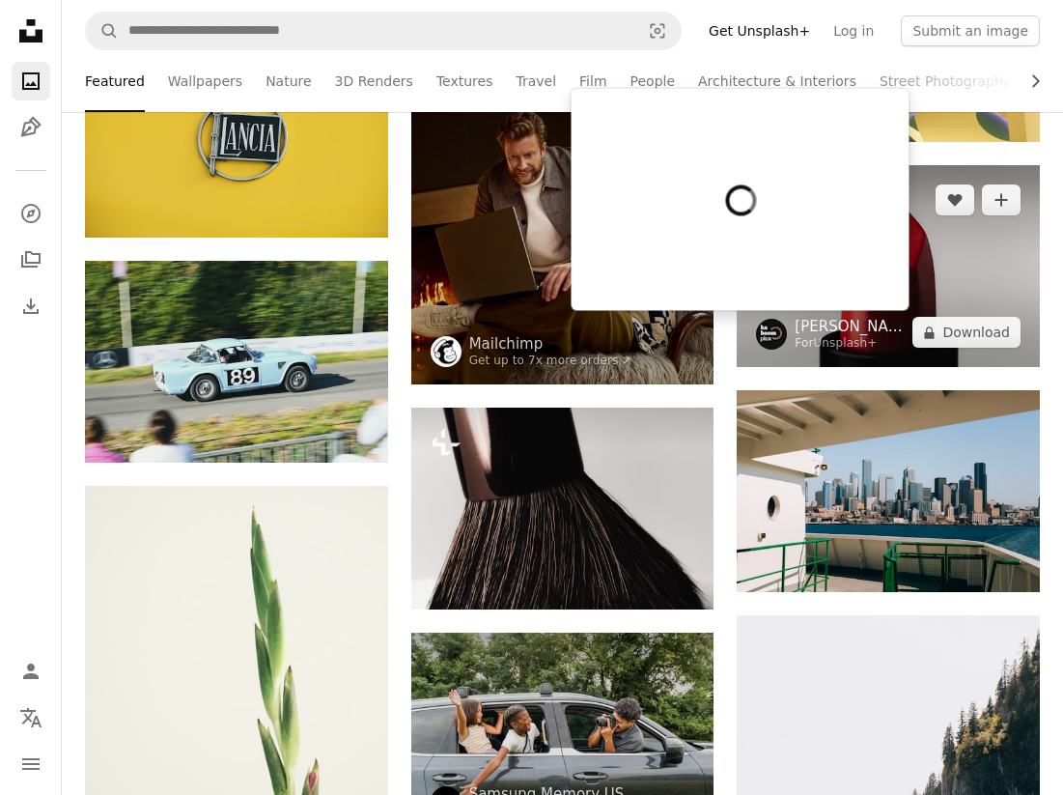
click at [858, 243] on div at bounding box center [741, 200] width 338 height 222
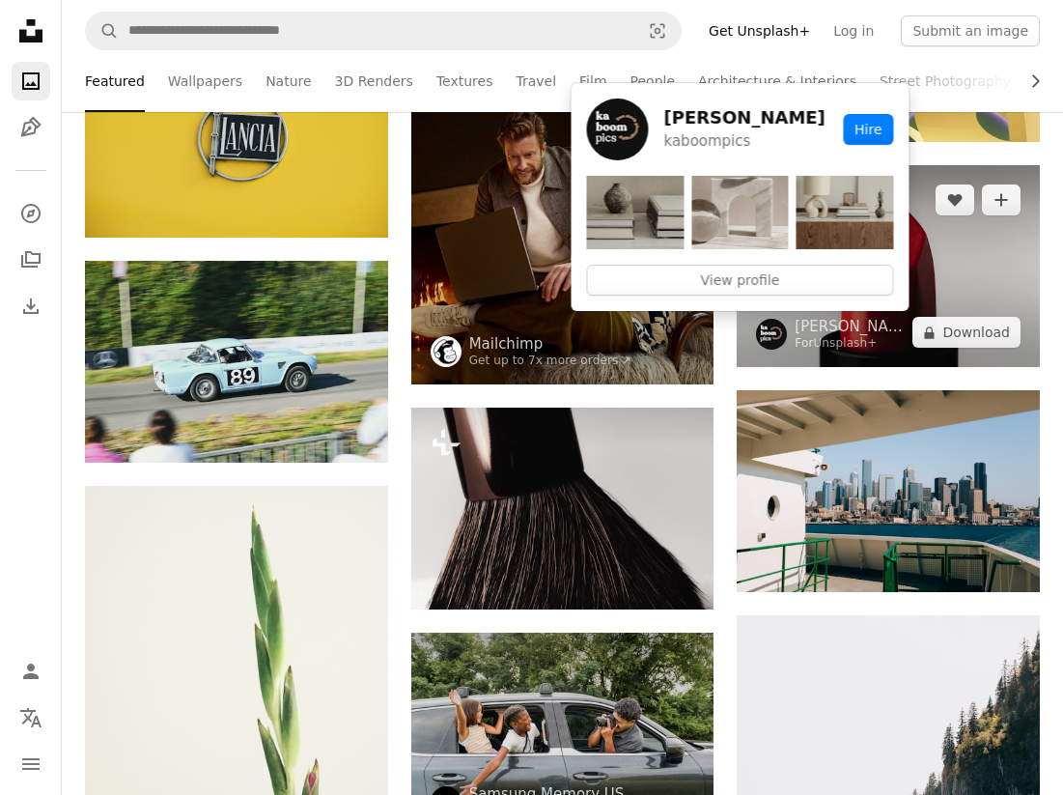
click at [941, 267] on img at bounding box center [888, 266] width 303 height 202
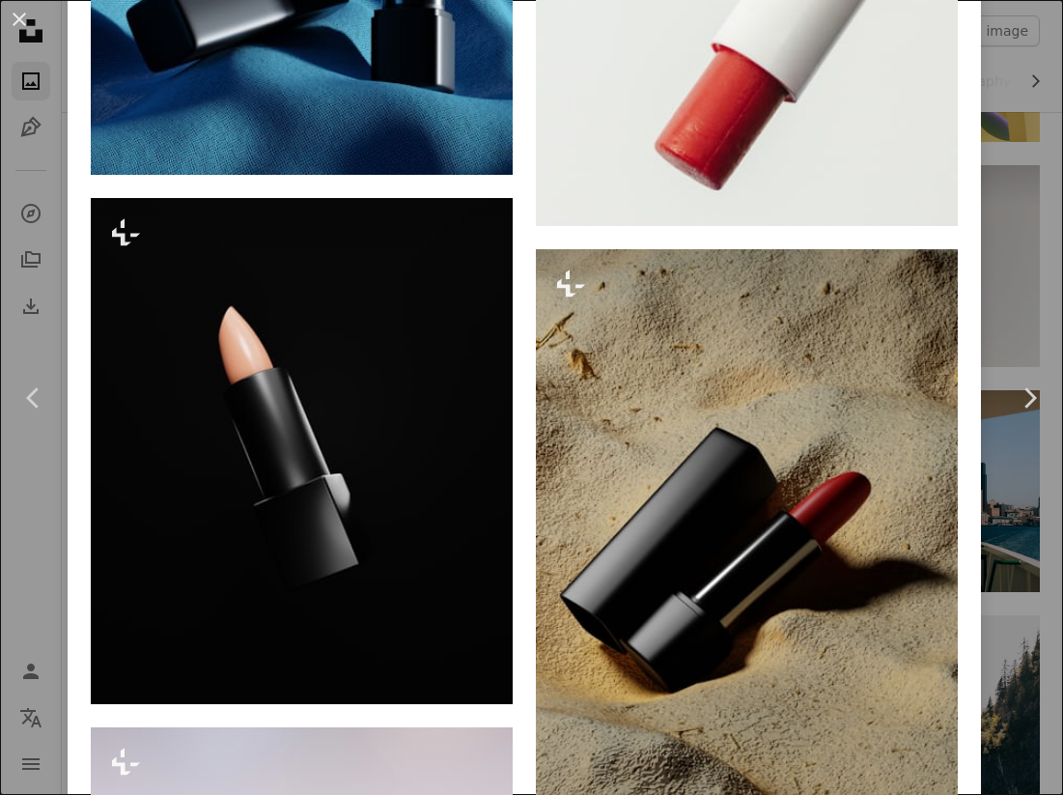
scroll to position [5804, 0]
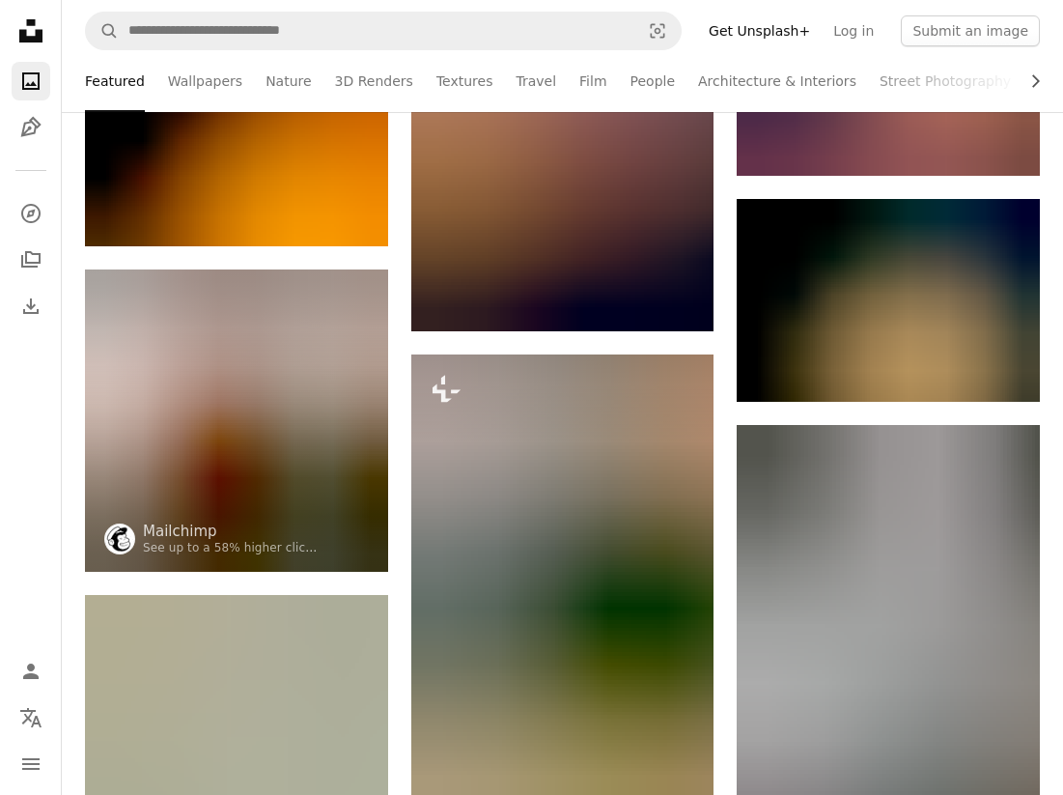
scroll to position [7311, 0]
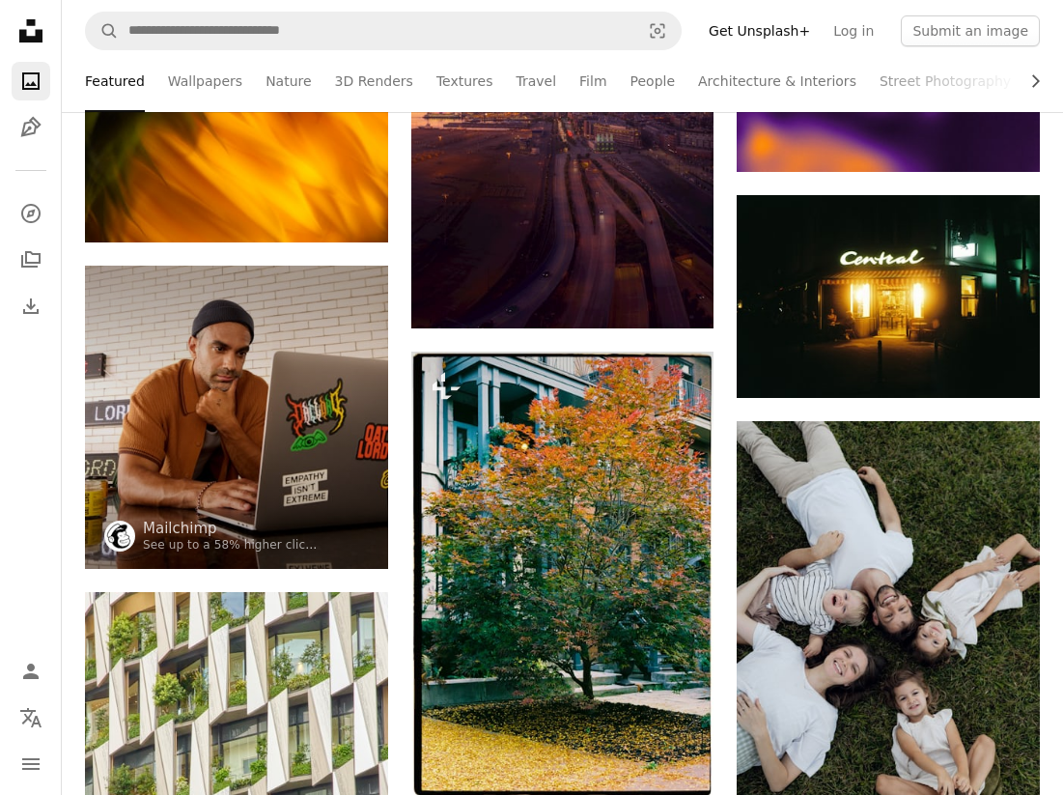
click at [28, 35] on icon "Unsplash logo Unsplash Home" at bounding box center [31, 31] width 39 height 39
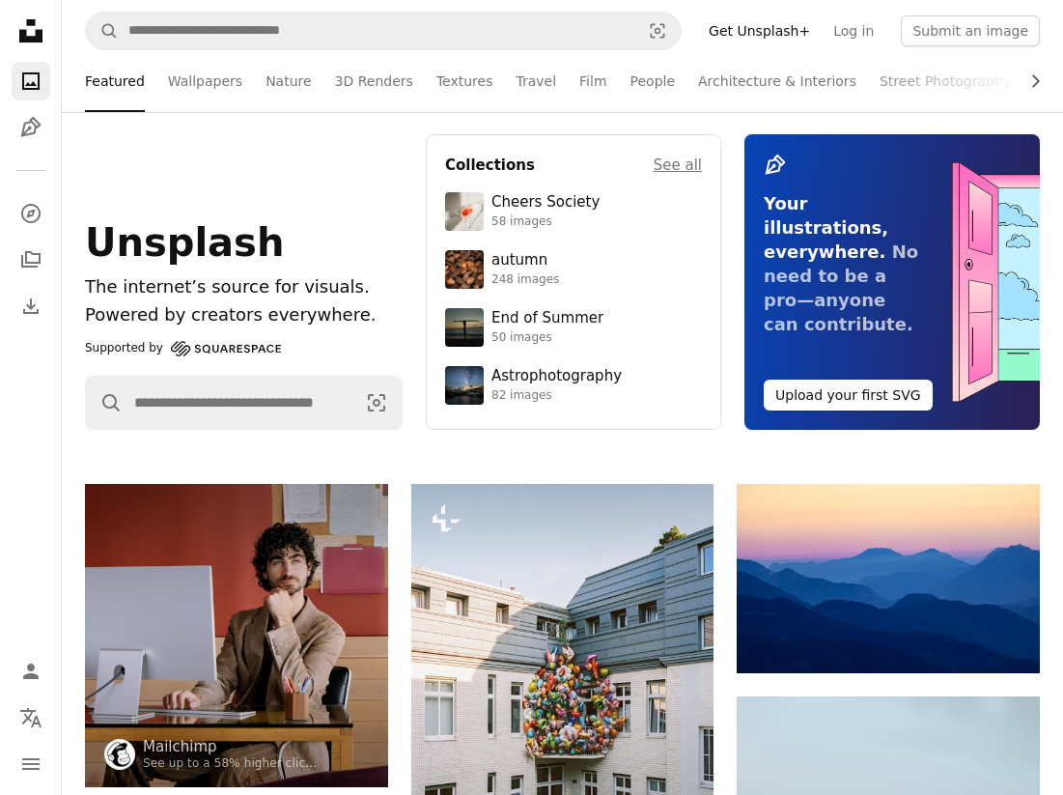
scroll to position [0, 0]
